Goal: Transaction & Acquisition: Purchase product/service

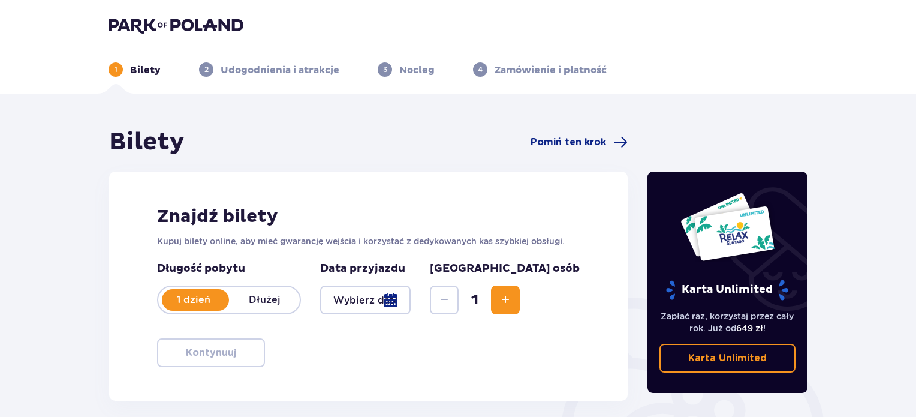
scroll to position [74, 0]
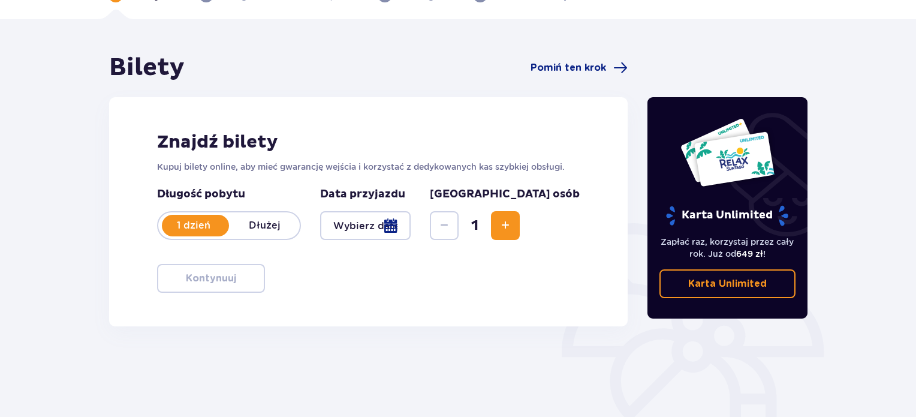
click at [411, 236] on div at bounding box center [365, 225] width 91 height 29
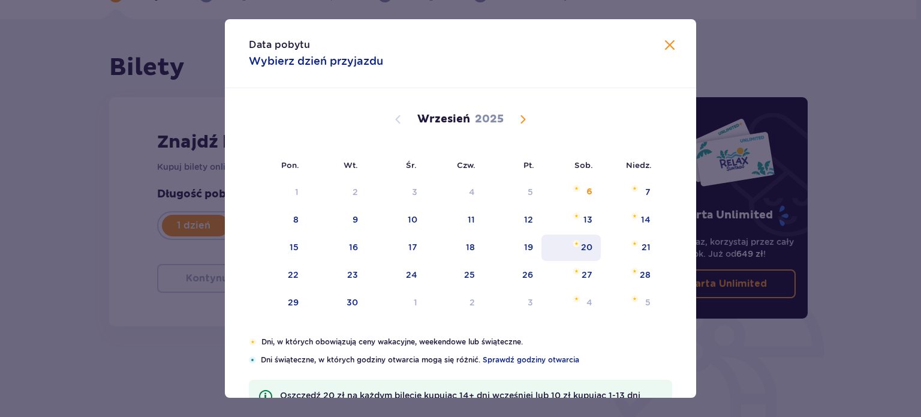
click at [585, 245] on div "20" at bounding box center [586, 247] width 11 height 12
type input "20.09.25"
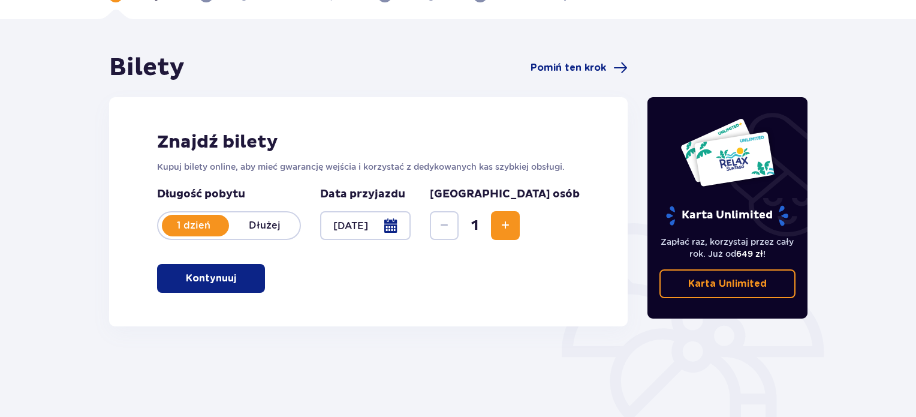
click at [761, 340] on div "Karta Unlimited Zapłać raz, korzystaj przez cały rok. Już od 649 zł ! Karta Unl…" at bounding box center [728, 259] width 180 height 412
click at [513, 232] on span "Increase" at bounding box center [505, 225] width 14 height 14
click at [251, 273] on button "Kontynuuj" at bounding box center [211, 278] width 108 height 29
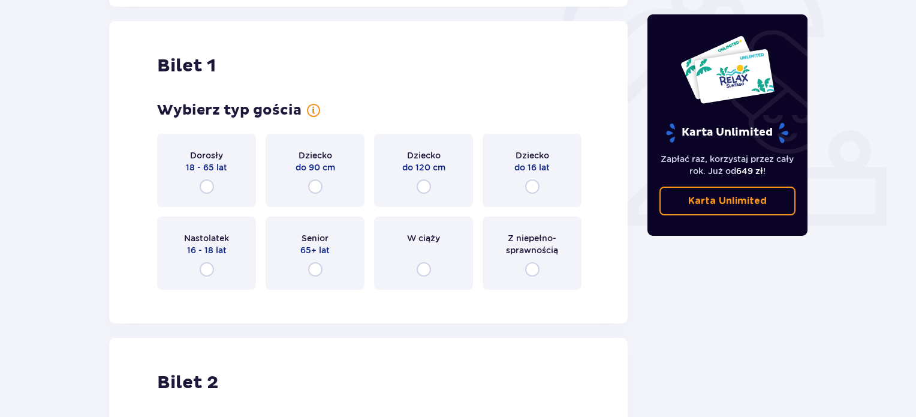
scroll to position [400, 0]
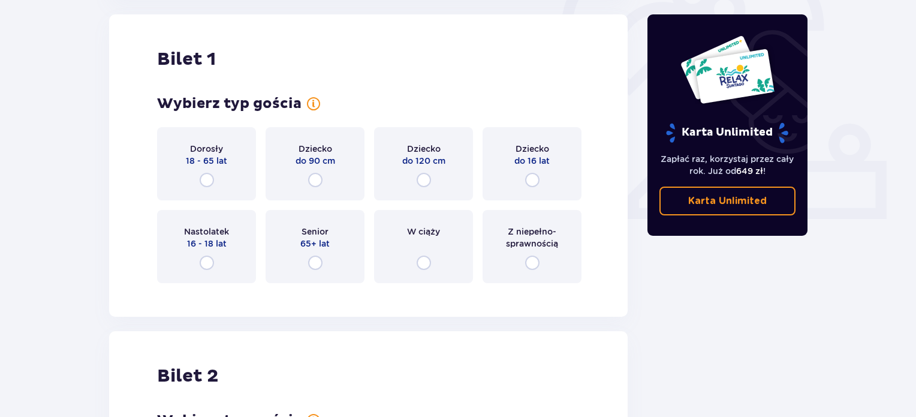
click at [236, 170] on div "Dorosły 18 - 65 lat" at bounding box center [206, 163] width 99 height 73
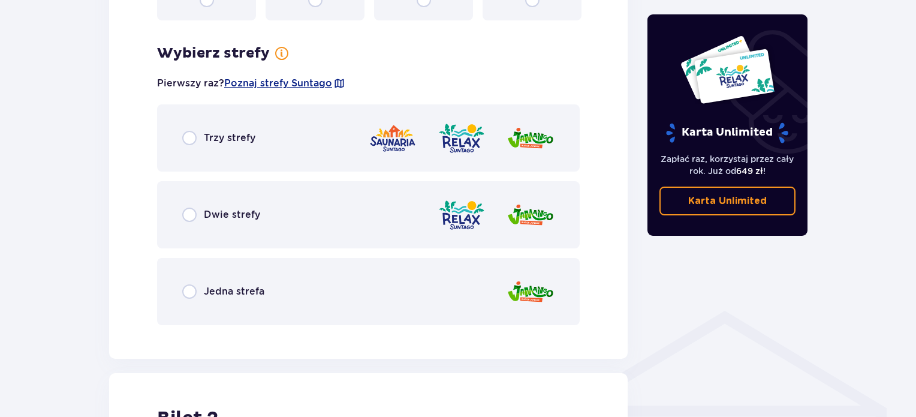
scroll to position [693, 0]
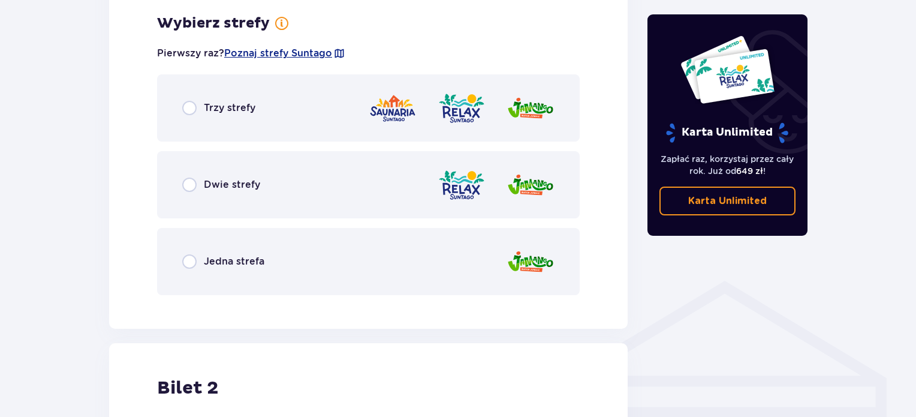
click at [374, 200] on div "Dwie strefy" at bounding box center [368, 184] width 423 height 67
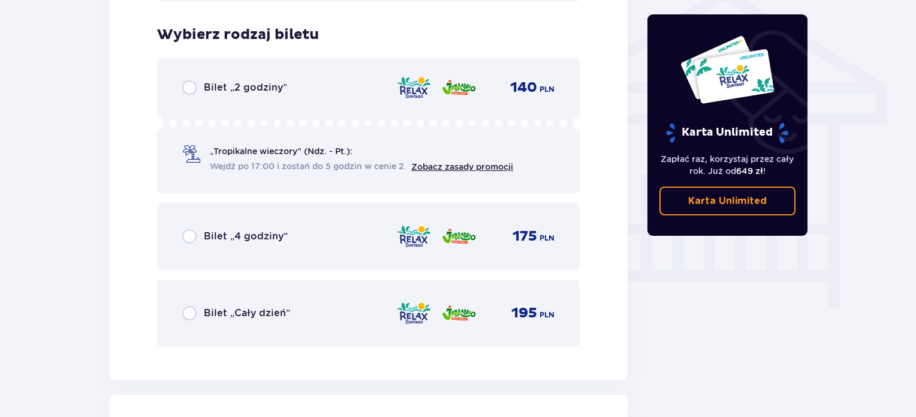
scroll to position [998, 0]
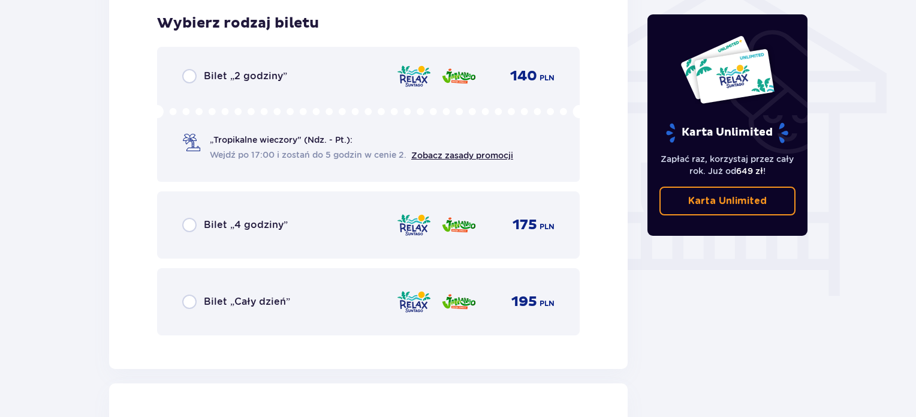
click at [323, 318] on div "Bilet „Cały dzień” 195 PLN" at bounding box center [368, 301] width 423 height 67
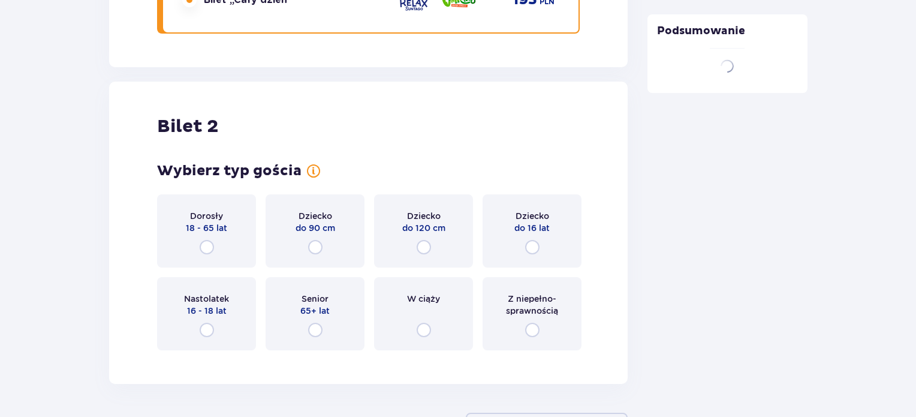
scroll to position [1366, 0]
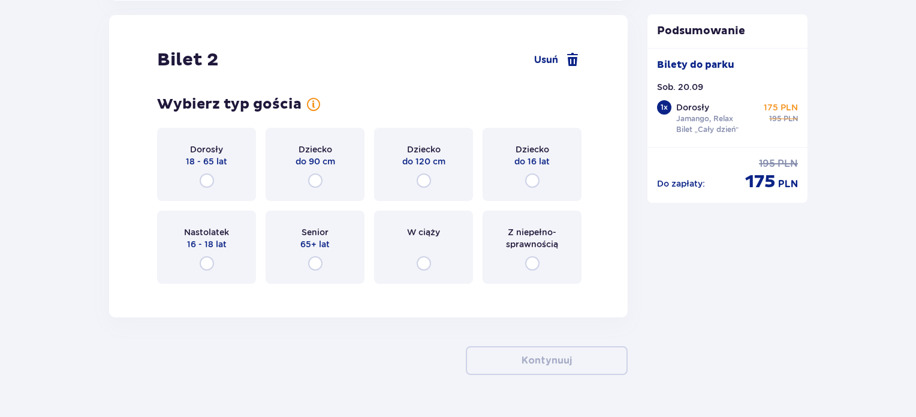
click at [221, 168] on div "Dorosły 18 - 65 lat" at bounding box center [206, 164] width 99 height 73
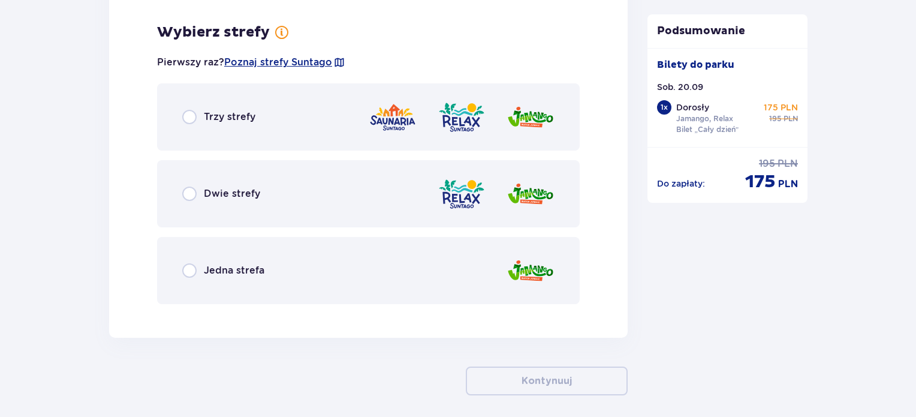
scroll to position [1658, 0]
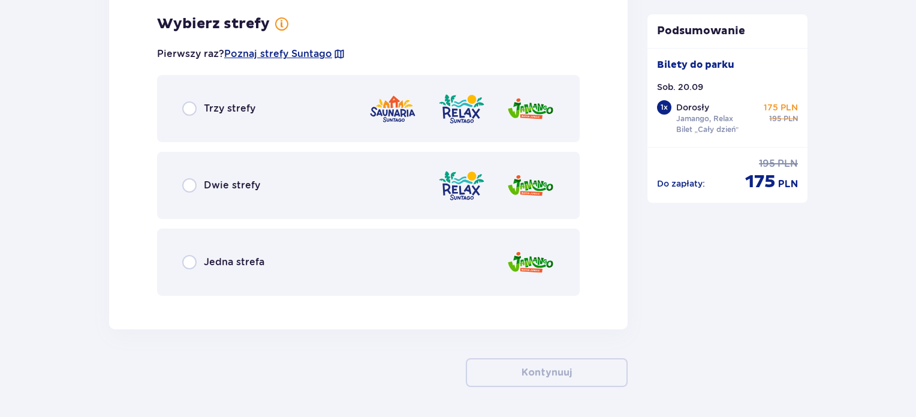
click at [439, 200] on img at bounding box center [462, 185] width 48 height 34
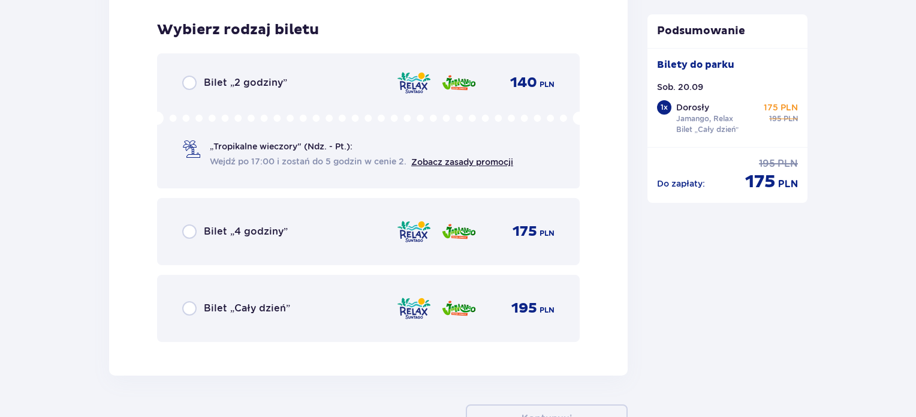
scroll to position [1963, 0]
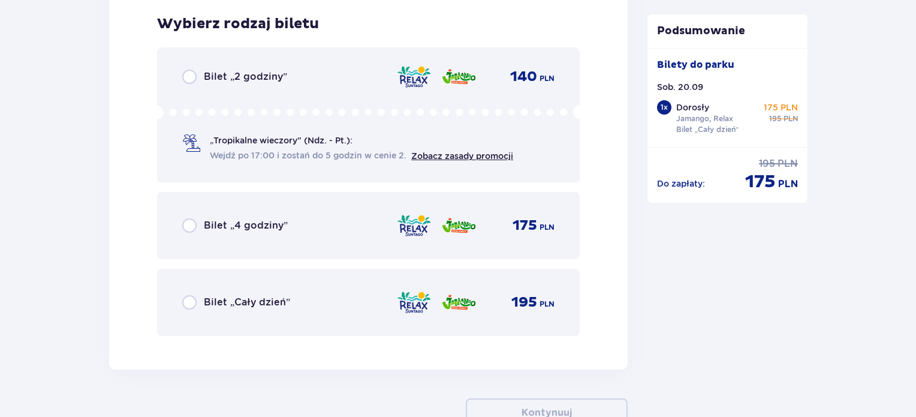
click at [353, 304] on div "Bilet „Cały dzień” 195 PLN" at bounding box center [368, 302] width 372 height 25
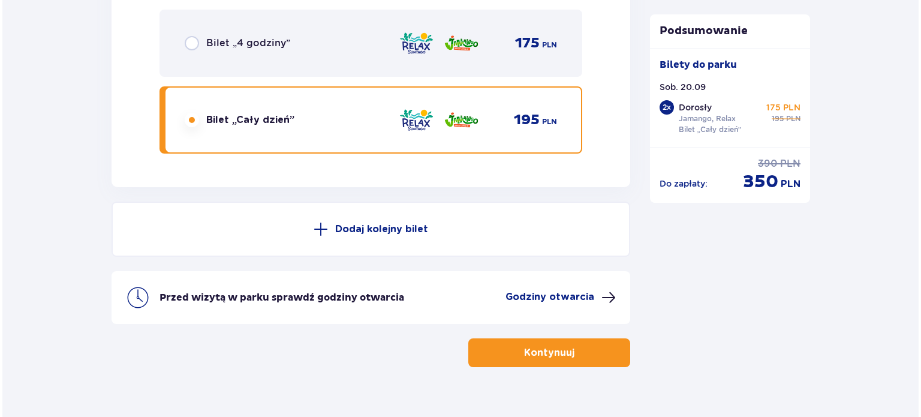
scroll to position [2165, 0]
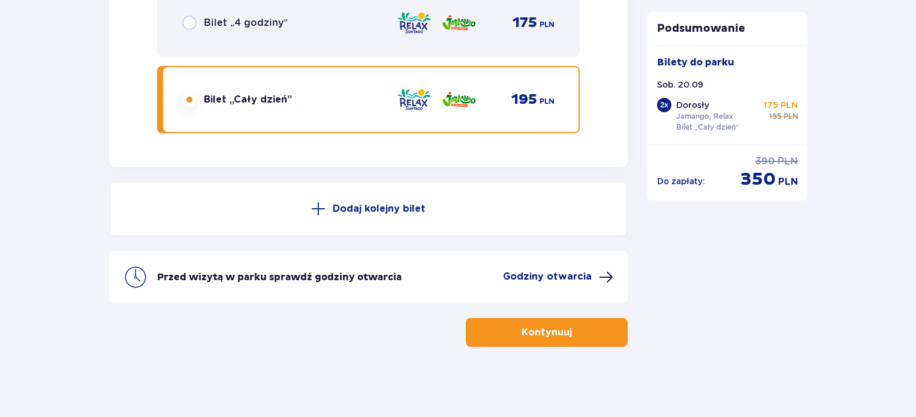
click at [590, 282] on div "Przed wizytą w parku sprawdź godziny otwarcia Godziny otwarcia" at bounding box center [368, 277] width 519 height 53
click at [594, 276] on button "Godziny otwarcia" at bounding box center [558, 277] width 110 height 14
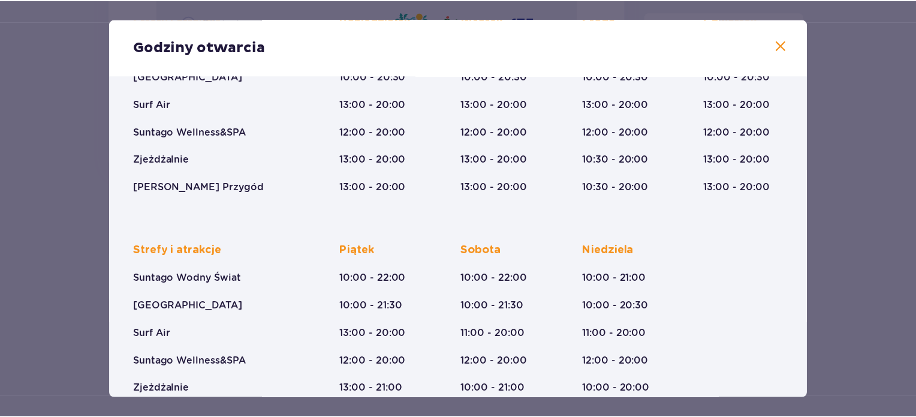
scroll to position [206, 0]
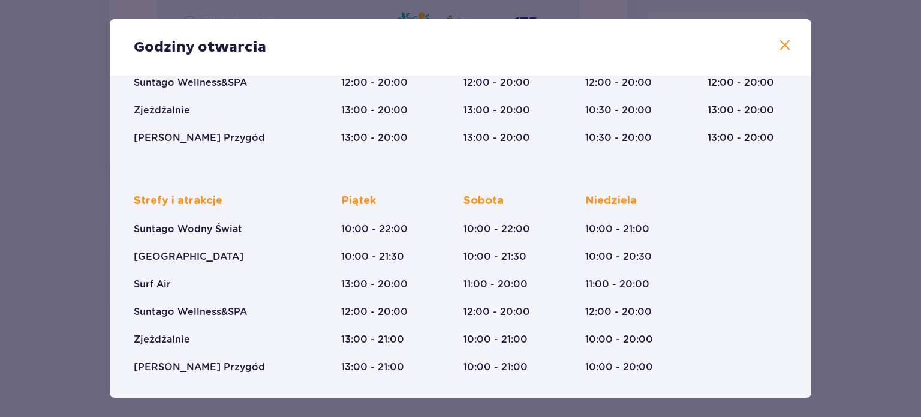
click at [832, 122] on div "Godziny otwarcia Styczeń - Grudzień Halloween (31.10.25) Wszystkich Świętych (0…" at bounding box center [460, 208] width 921 height 417
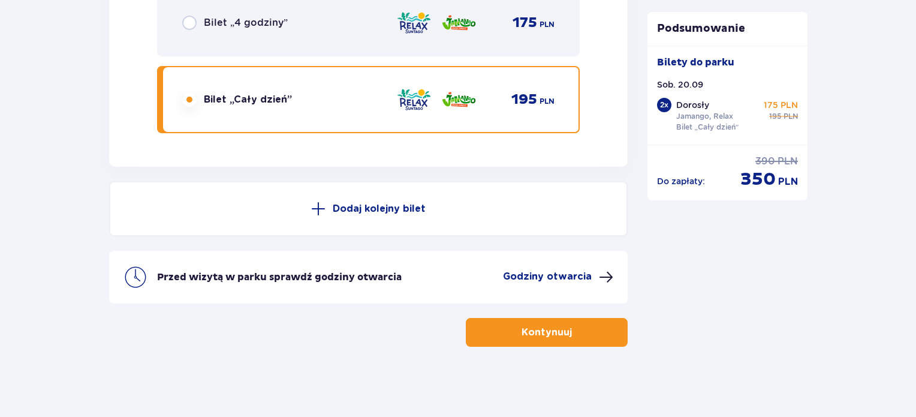
click at [586, 332] on button "Kontynuuj" at bounding box center [547, 332] width 162 height 29
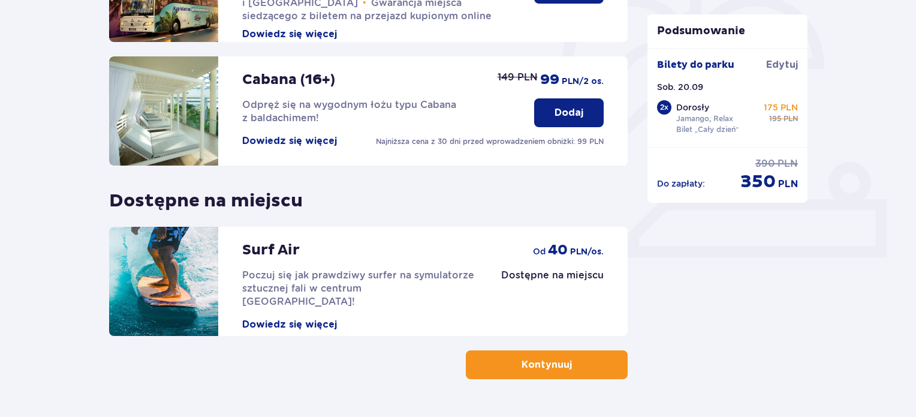
scroll to position [396, 0]
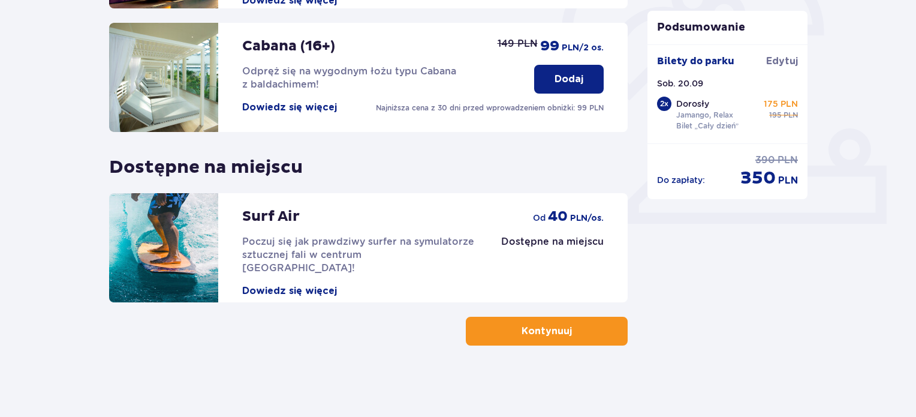
click at [557, 335] on p "Kontynuuj" at bounding box center [547, 330] width 50 height 13
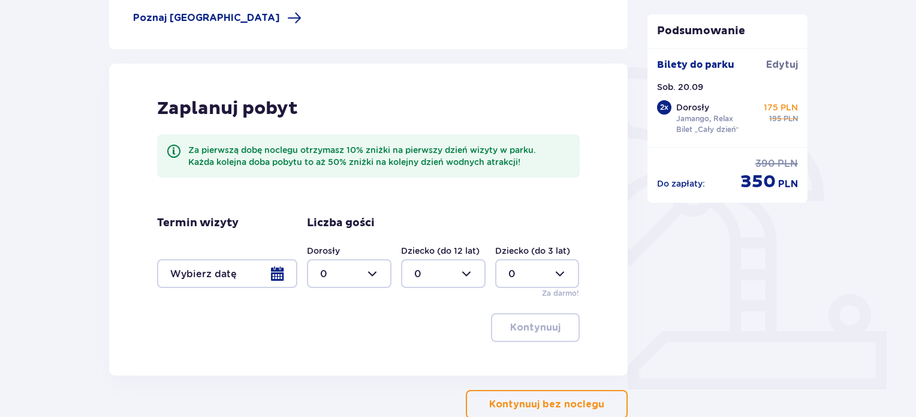
scroll to position [304, 0]
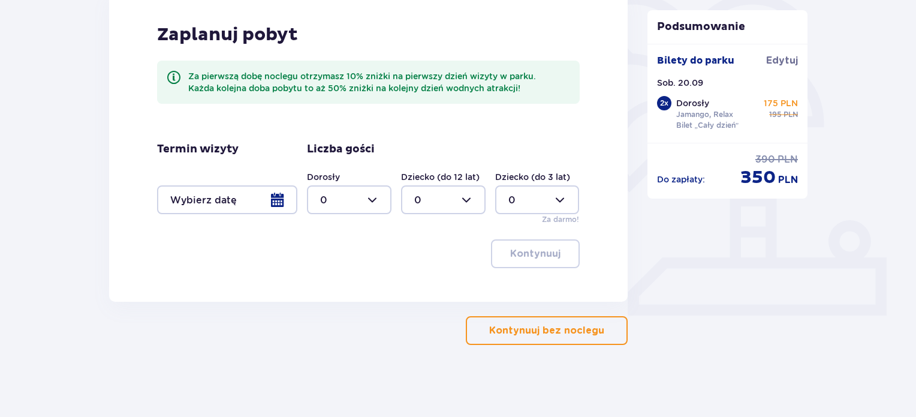
click at [514, 337] on button "Kontynuuj bez noclegu" at bounding box center [547, 330] width 162 height 29
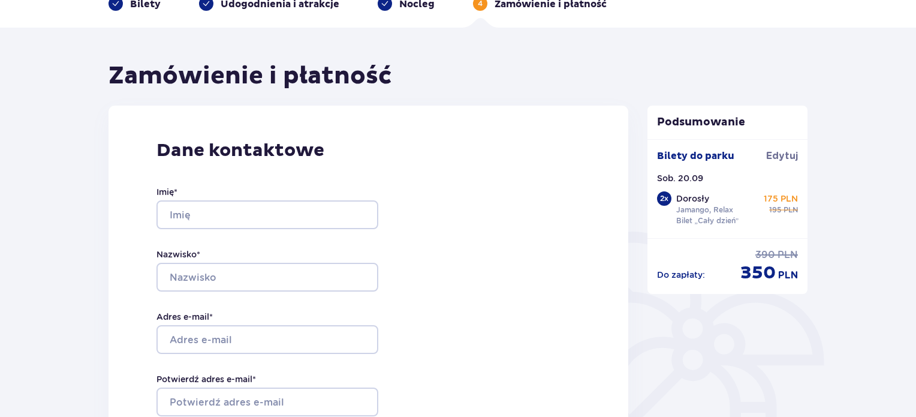
scroll to position [65, 0]
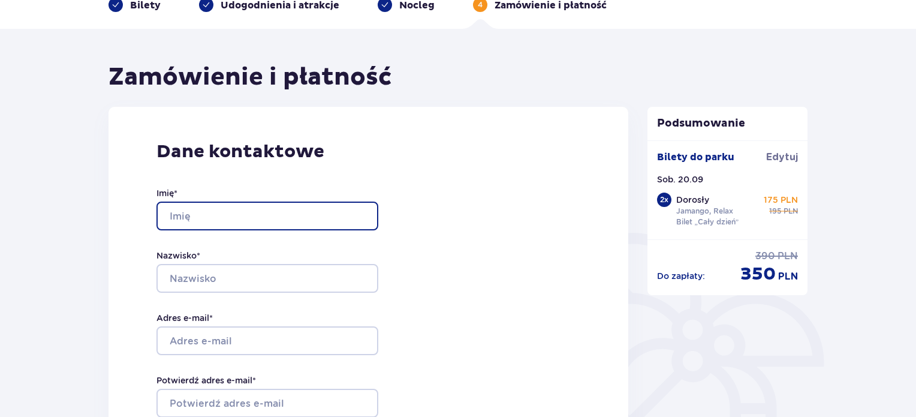
click at [203, 204] on input "Imię *" at bounding box center [267, 215] width 222 height 29
type input "Dominika"
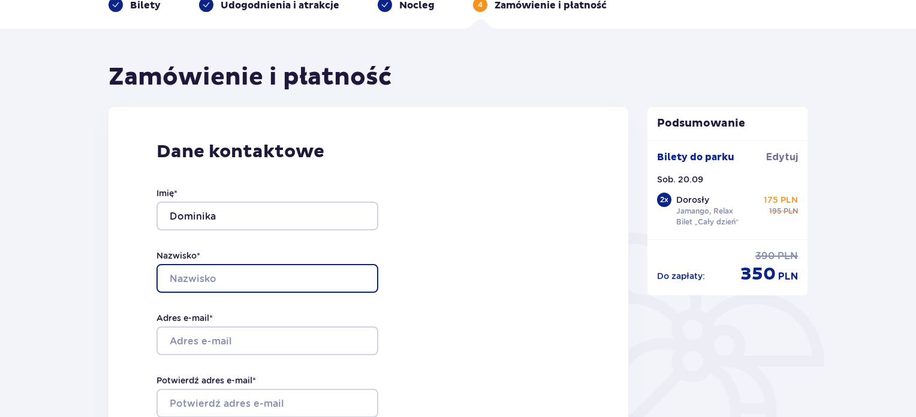
type input "Durnaś"
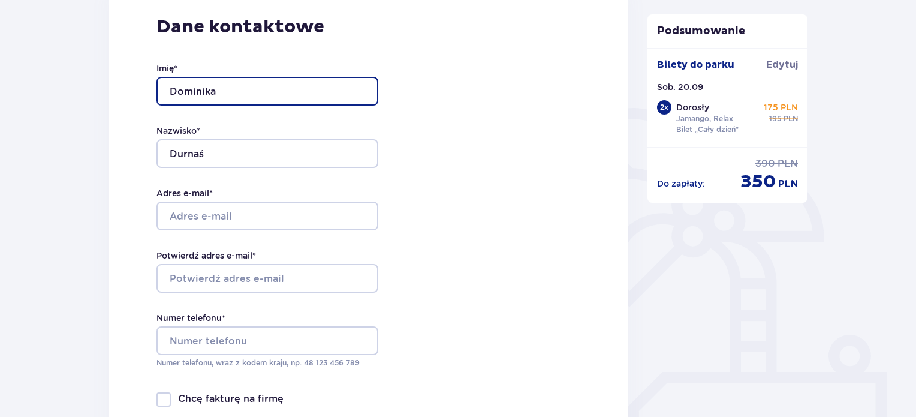
scroll to position [192, 0]
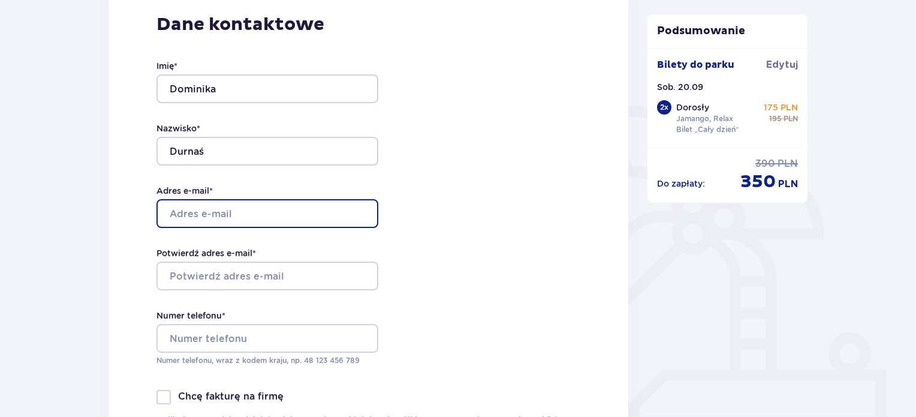
click at [232, 220] on input "Adres e-mail *" at bounding box center [267, 213] width 222 height 29
type input "[EMAIL_ADDRESS][DOMAIN_NAME]"
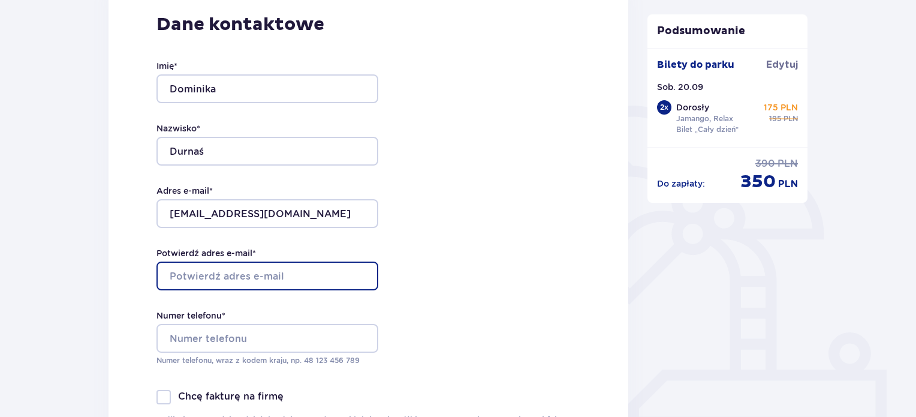
click at [287, 273] on input "Potwierdź adres e-mail *" at bounding box center [267, 275] width 222 height 29
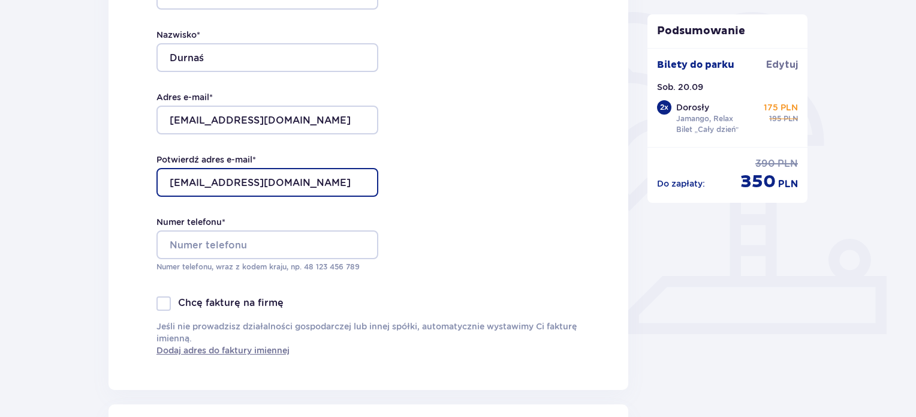
scroll to position [290, 0]
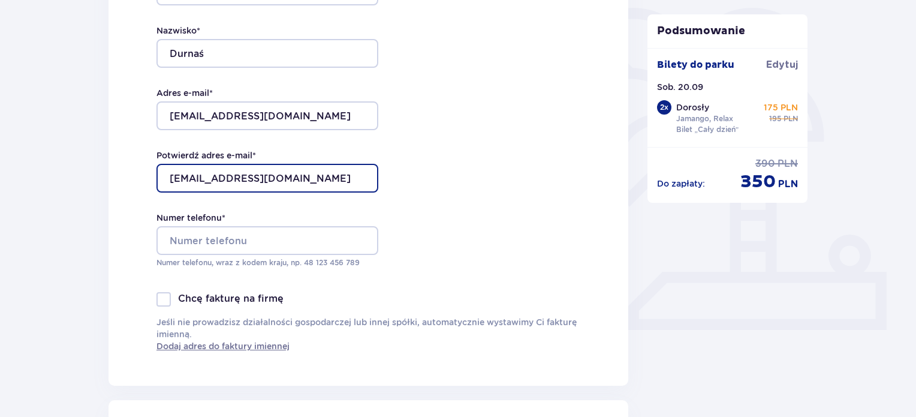
type input "[EMAIL_ADDRESS][DOMAIN_NAME]"
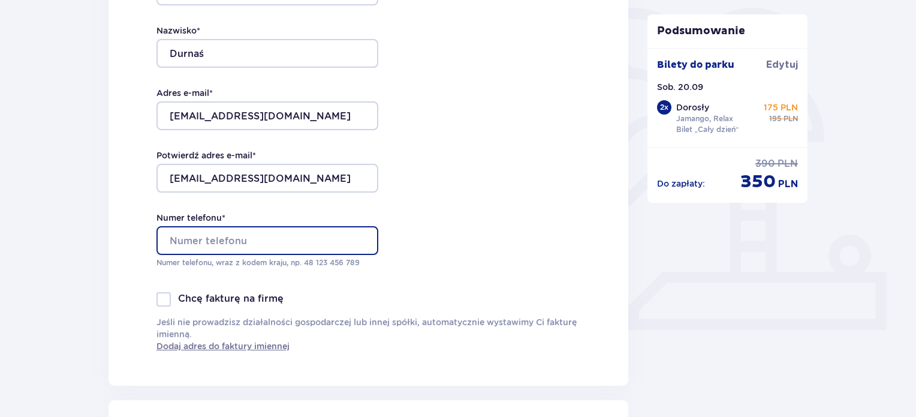
click at [300, 237] on input "Numer telefonu *" at bounding box center [267, 240] width 222 height 29
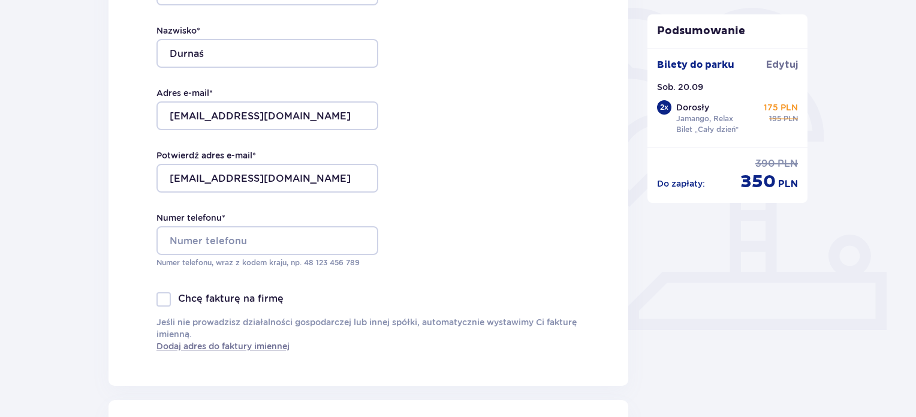
click at [625, 269] on div "Dane kontaktowe Imię * Dominika Nazwisko * Durnaś Adres e-mail * dominika.durna…" at bounding box center [369, 134] width 520 height 504
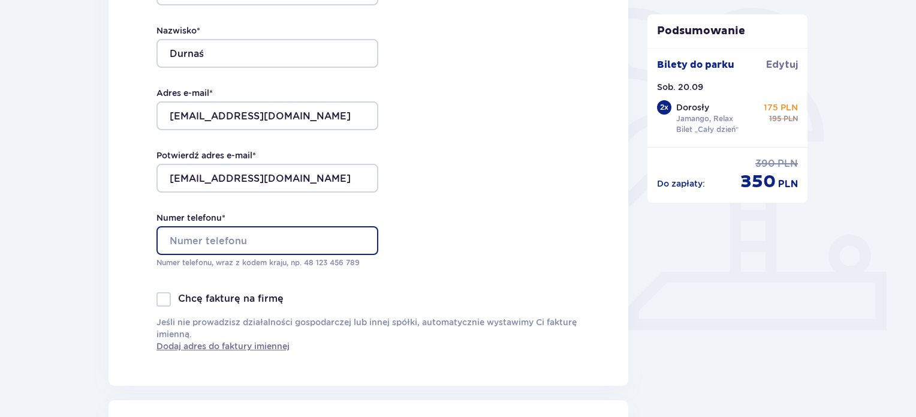
click at [309, 237] on input "Numer telefonu *" at bounding box center [267, 240] width 222 height 29
type input "48784293762"
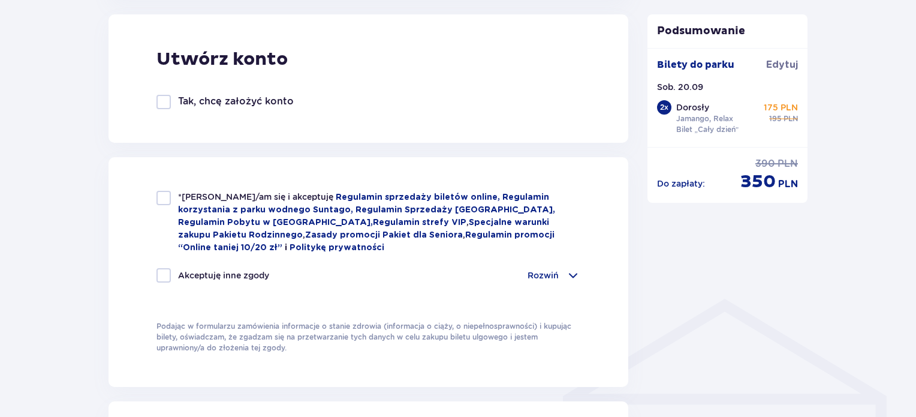
scroll to position [677, 0]
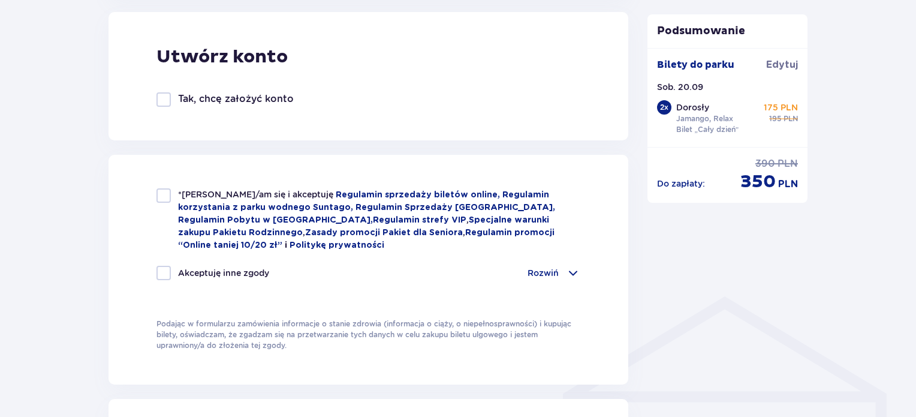
click at [165, 194] on div at bounding box center [163, 195] width 14 height 14
checkbox input "true"
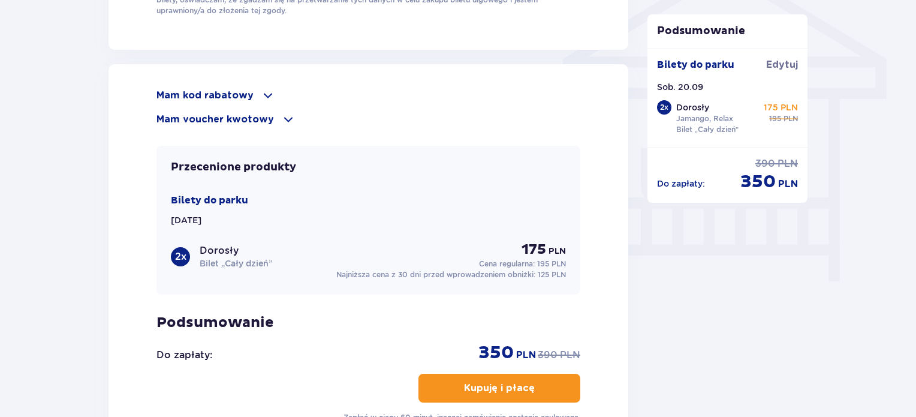
scroll to position [1012, 0]
click at [264, 88] on span at bounding box center [268, 95] width 14 height 14
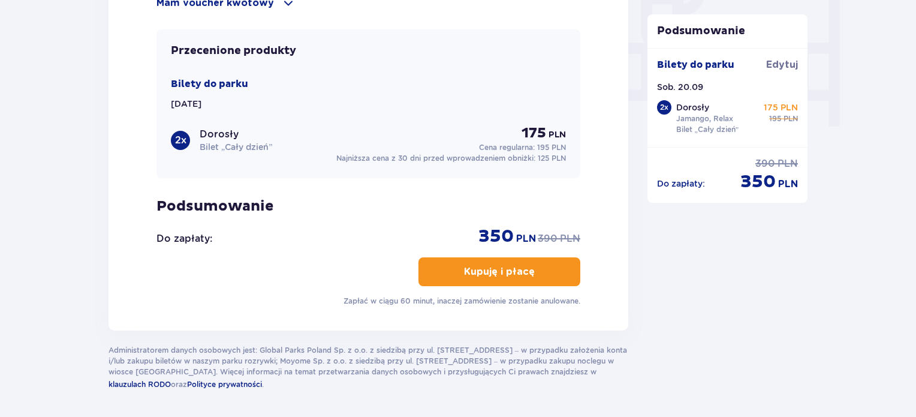
scroll to position [1167, 0]
click at [519, 258] on button "Kupuję i płacę" at bounding box center [499, 271] width 162 height 29
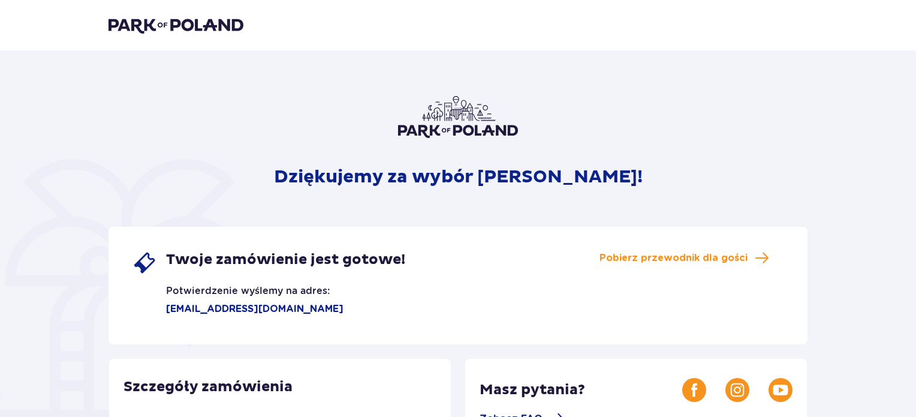
click at [508, 156] on div "Dziękujemy za wybór [PERSON_NAME]! Twoje zamówienie jest gotowe! Potwierdzenie …" at bounding box center [458, 406] width 699 height 621
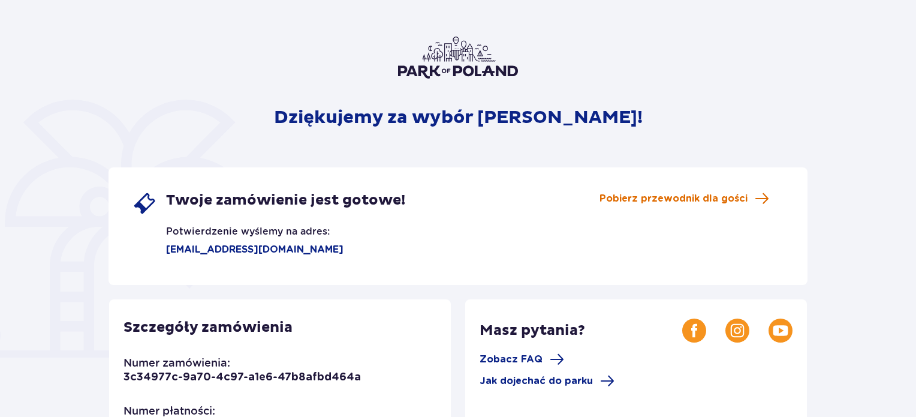
click at [677, 198] on span "Pobierz przewodnik dla gości" at bounding box center [674, 198] width 148 height 13
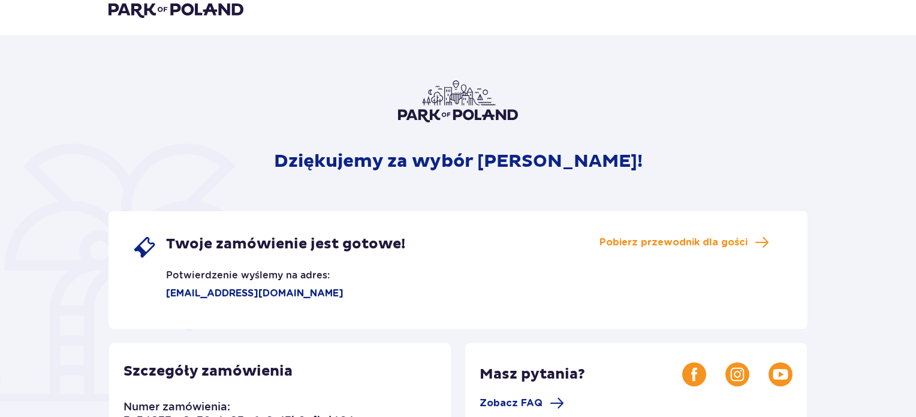
scroll to position [0, 0]
